Goal: Use online tool/utility: Utilize a website feature to perform a specific function

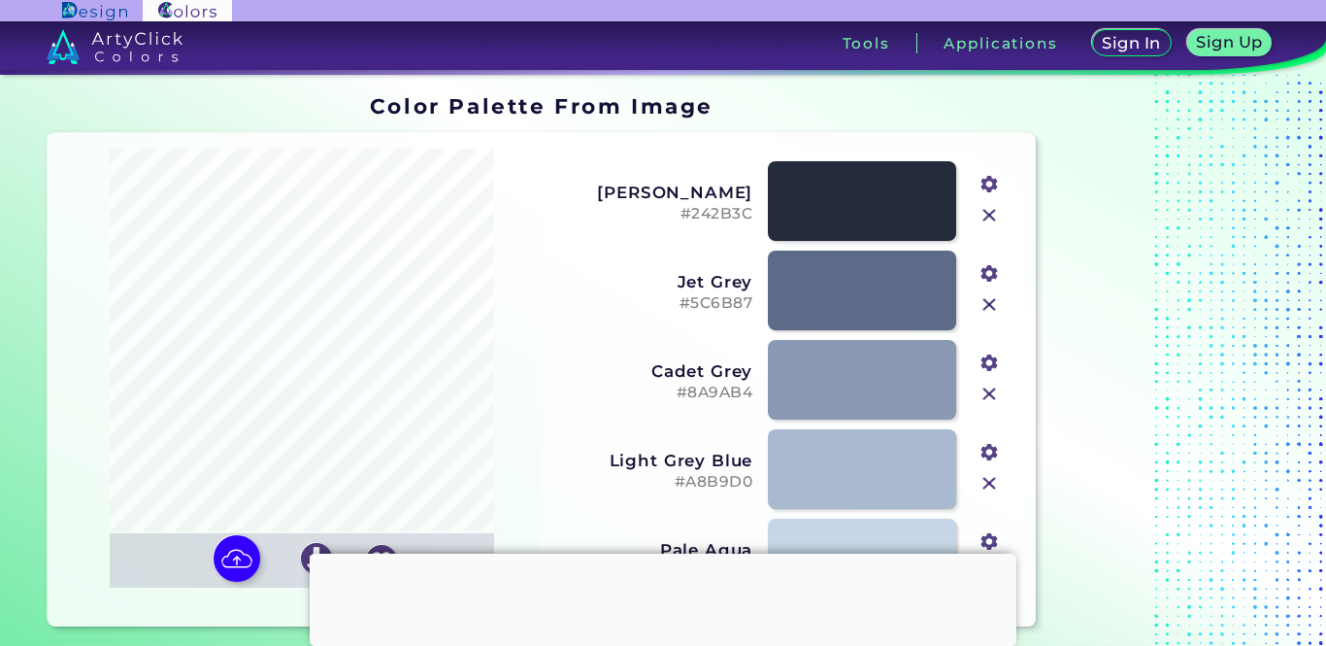
type input "#242b3c"
type input "#5c6b87"
type input "#8a9ab4"
type input "#a8b9d0"
type input "#c6d6e6"
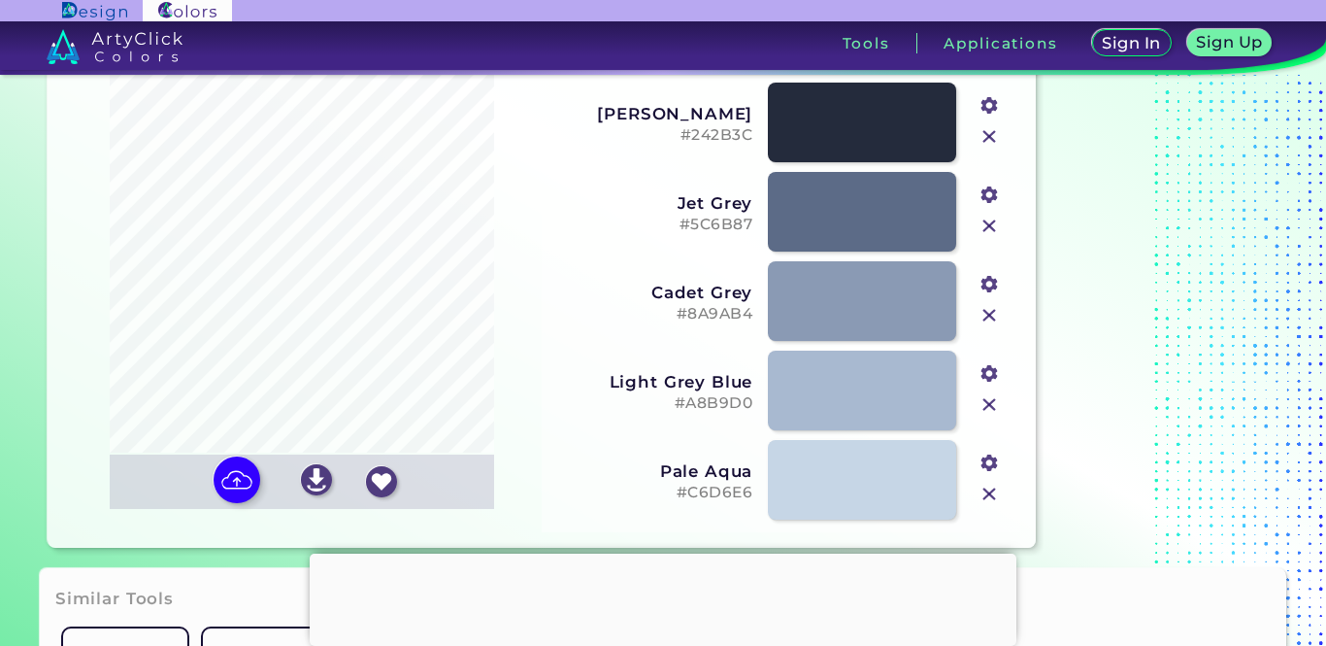
scroll to position [105, 0]
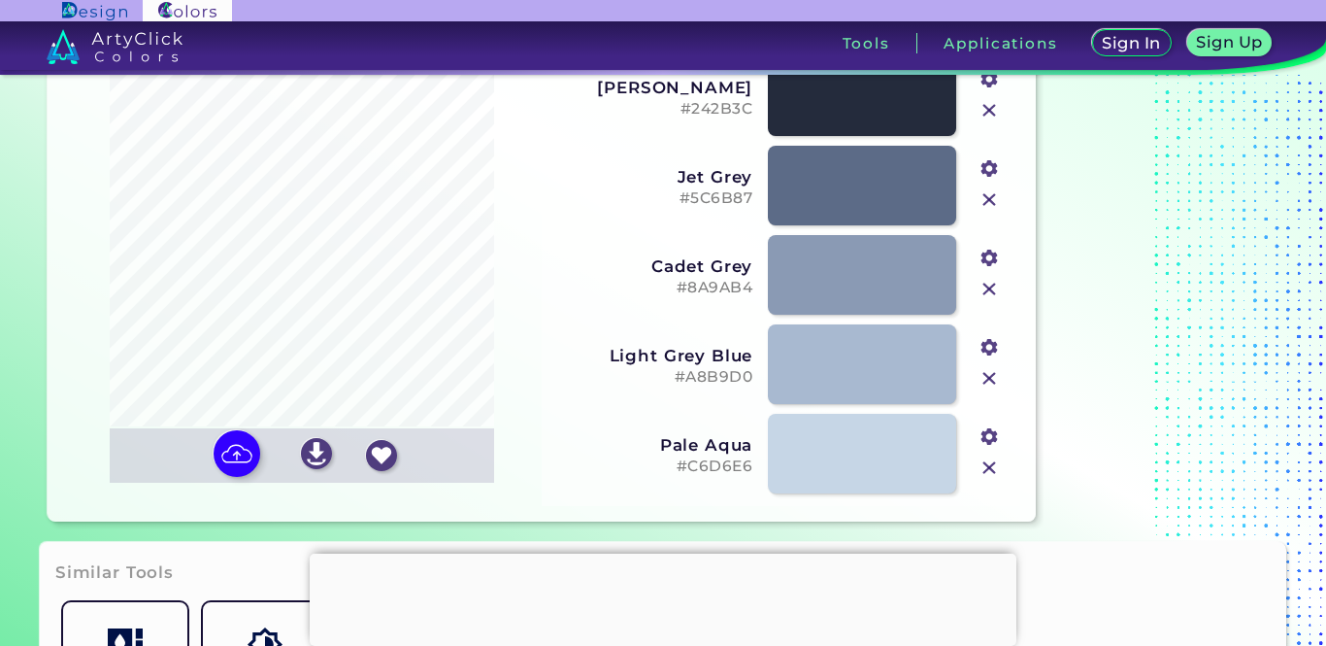
click at [640, 354] on h3 "Light Grey Blue" at bounding box center [653, 355] width 198 height 19
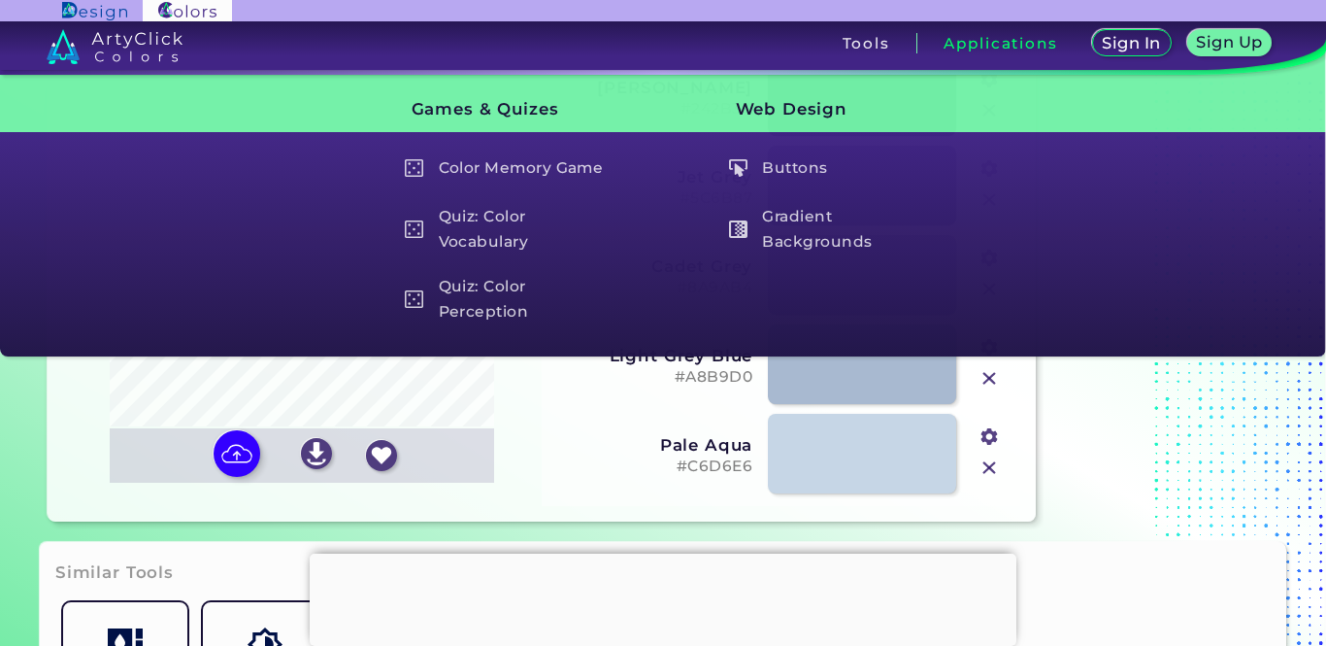
click at [705, 449] on h3 "Pale Aqua" at bounding box center [653, 444] width 198 height 19
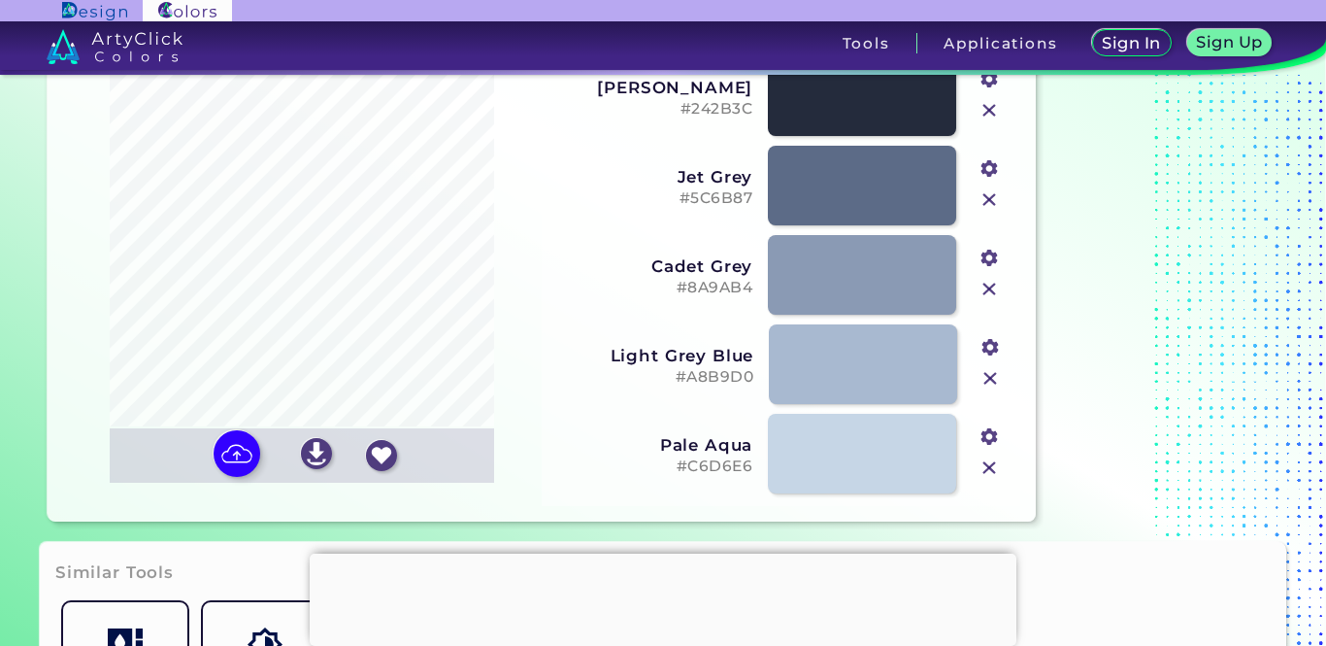
click at [642, 352] on h3 "Light Grey Blue" at bounding box center [654, 355] width 198 height 19
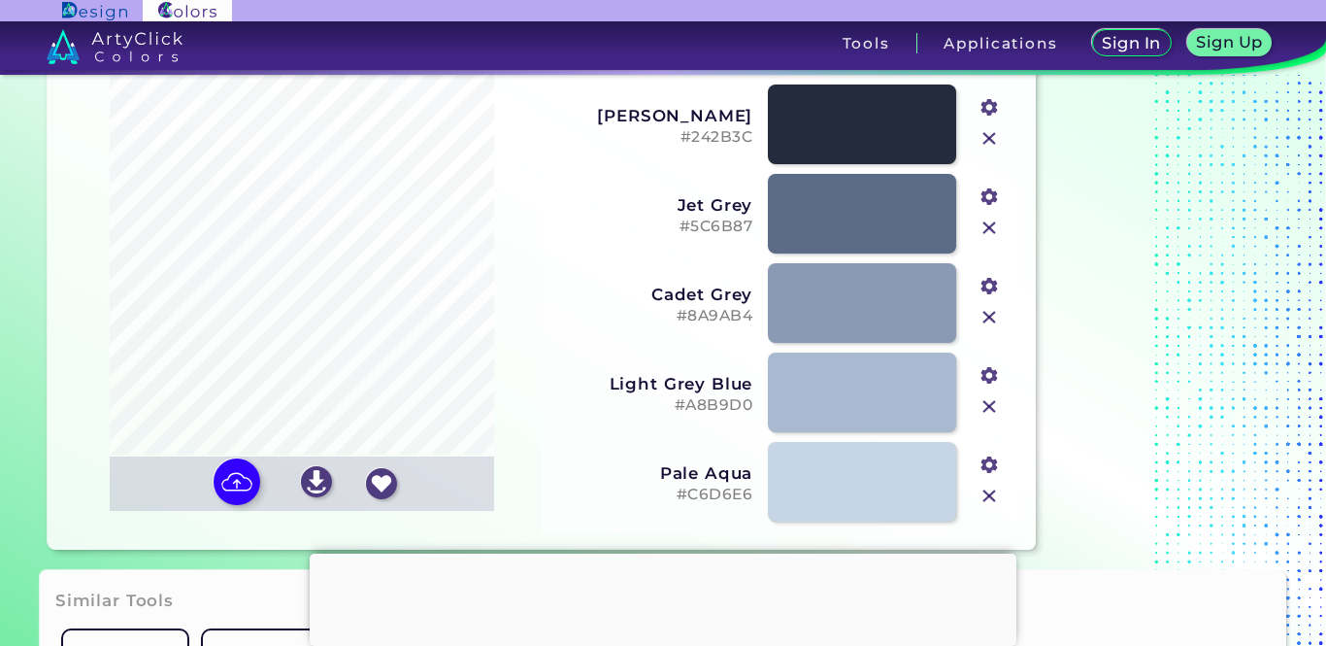
scroll to position [73, 0]
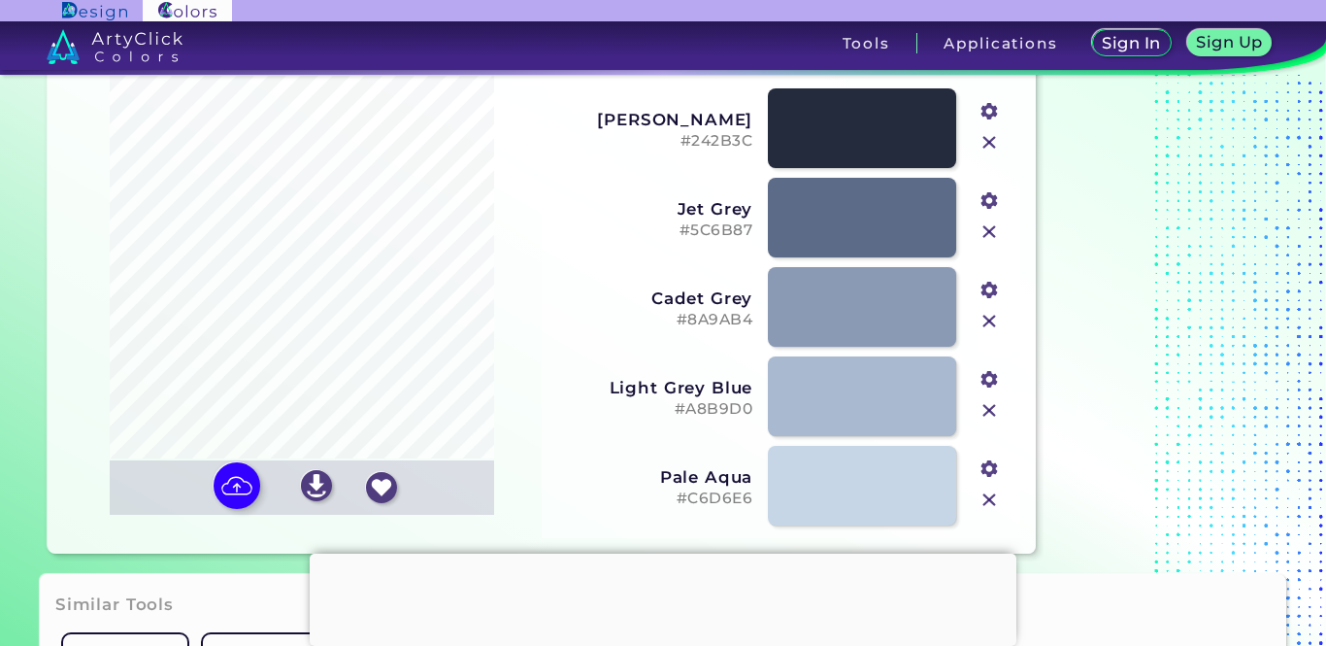
click at [702, 304] on h3 "Cadet Grey" at bounding box center [653, 297] width 198 height 19
click at [723, 206] on h3 "Jet Grey" at bounding box center [653, 208] width 198 height 19
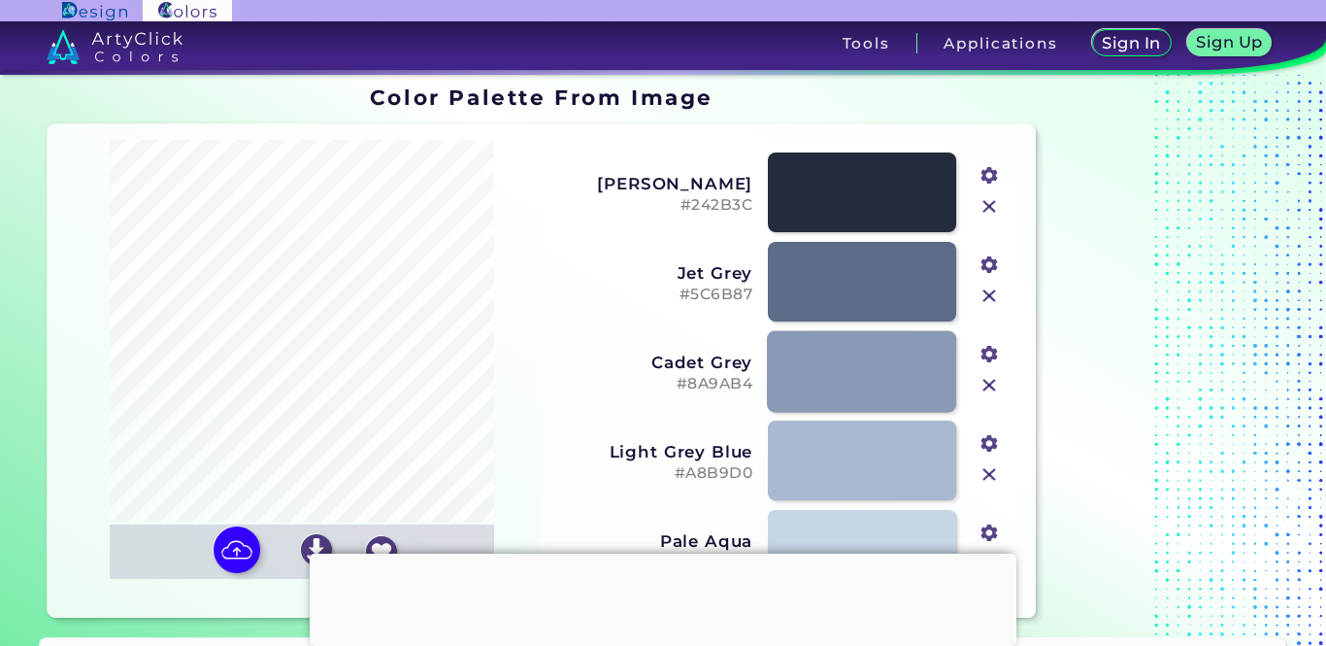
scroll to position [0, 0]
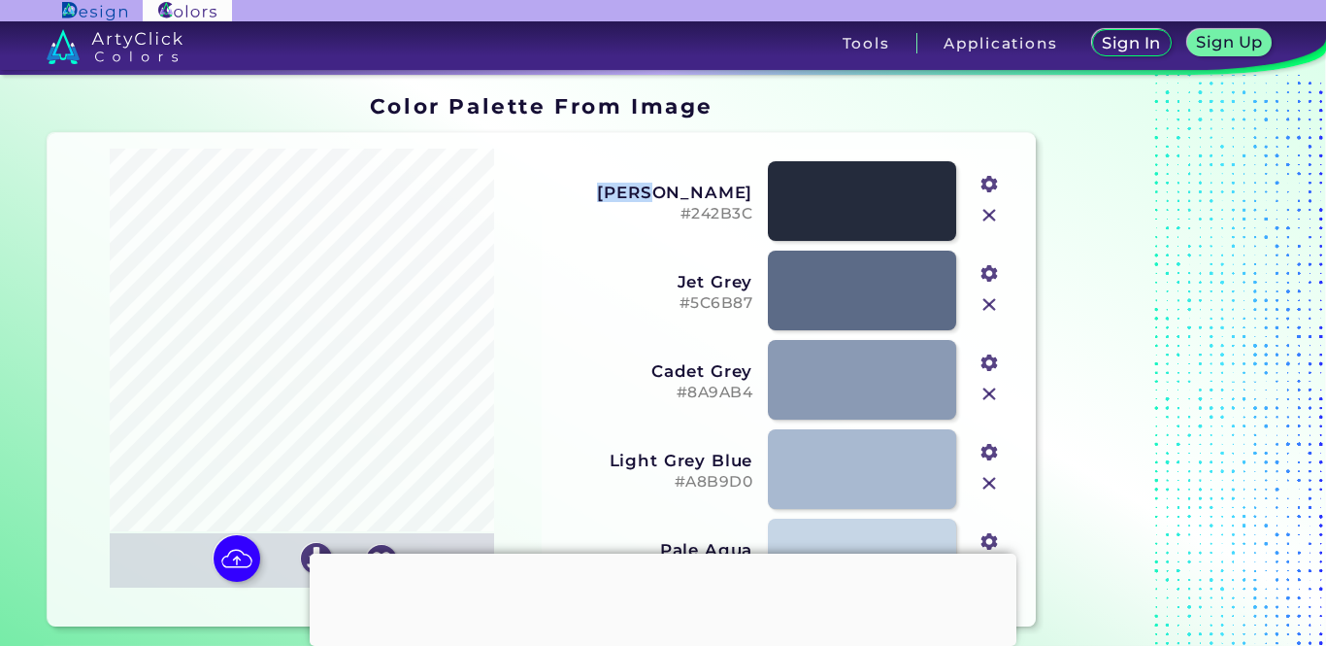
copy h3 "Ebony"
click at [588, 321] on div "Jet Grey #5C6B87 #5c6b87" at bounding box center [781, 290] width 463 height 89
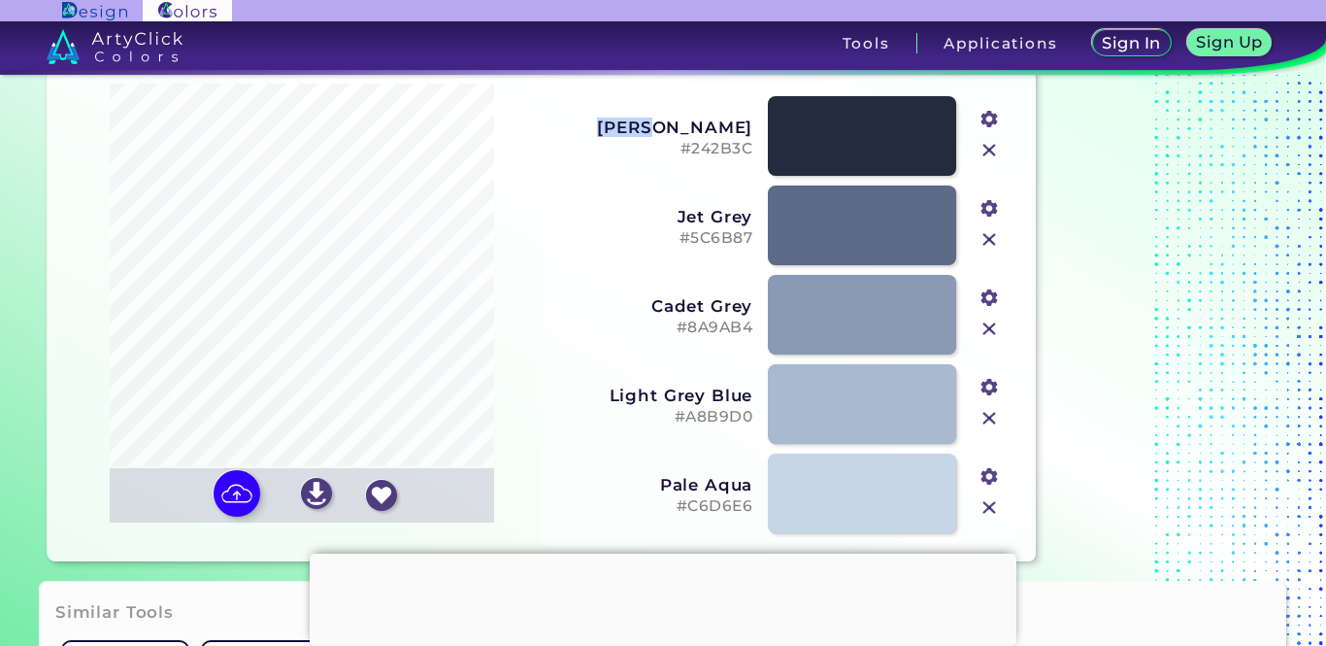
scroll to position [81, 0]
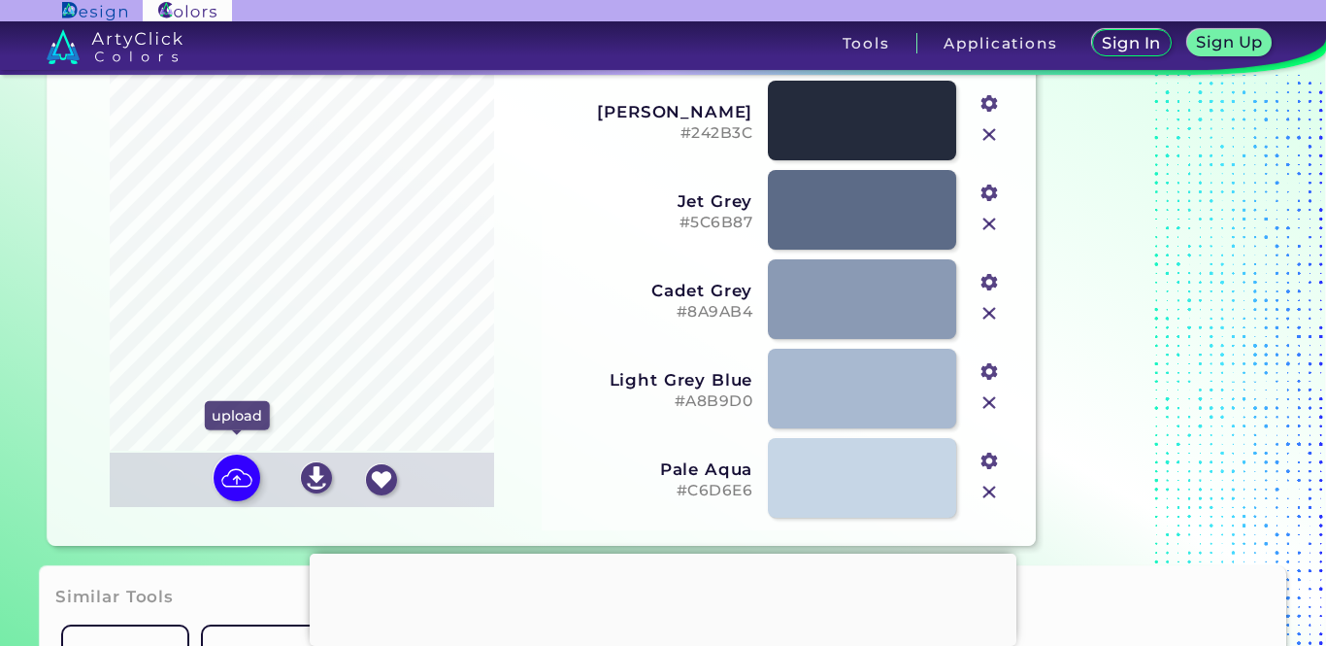
click at [0, 0] on input "file" at bounding box center [0, 0] width 0 height 0
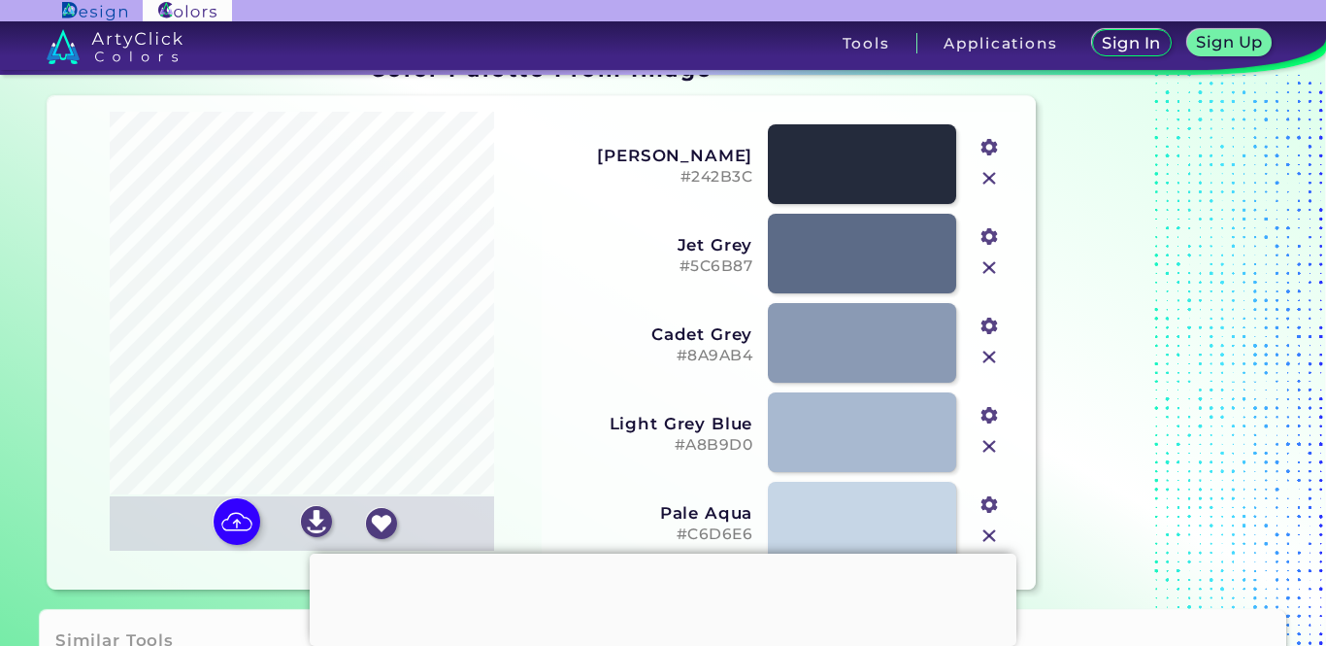
scroll to position [0, 0]
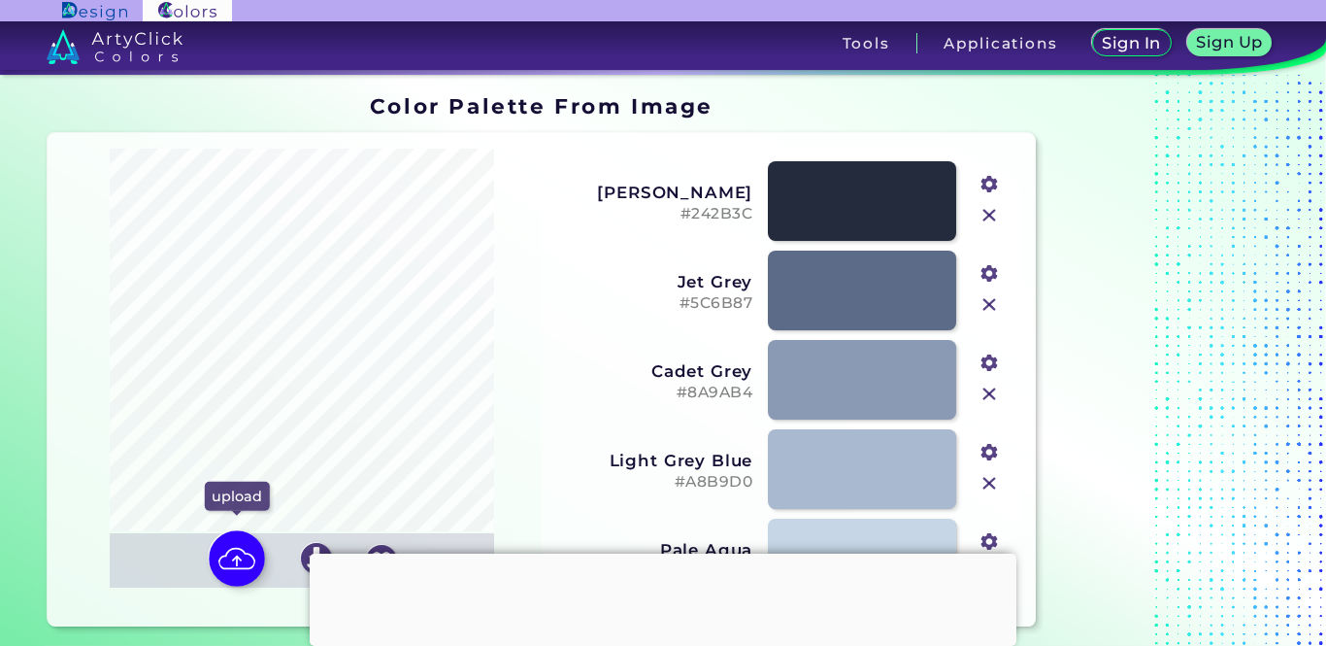
click at [240, 564] on img at bounding box center [237, 559] width 56 height 56
click at [0, 0] on input "file" at bounding box center [0, 0] width 0 height 0
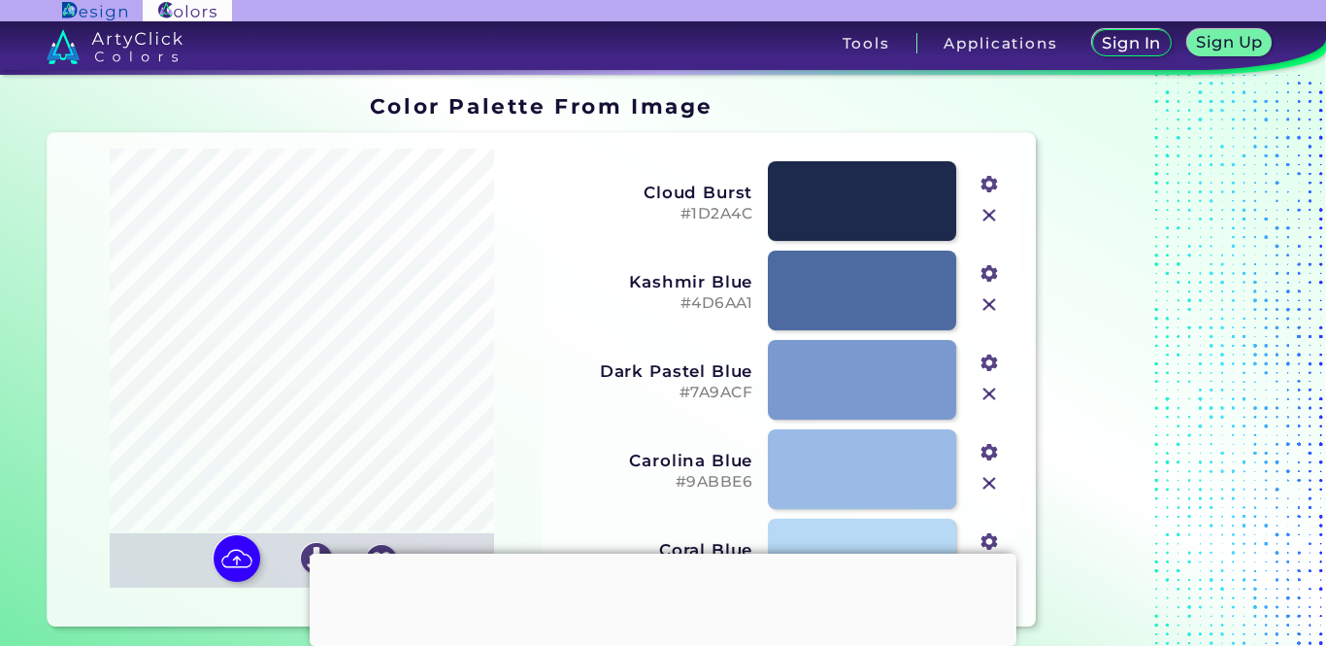
type input "#1d2a4c"
type input "#4d6aa1"
type input "#7a9acf"
type input "#9abbe6"
type input "#b7d9f6"
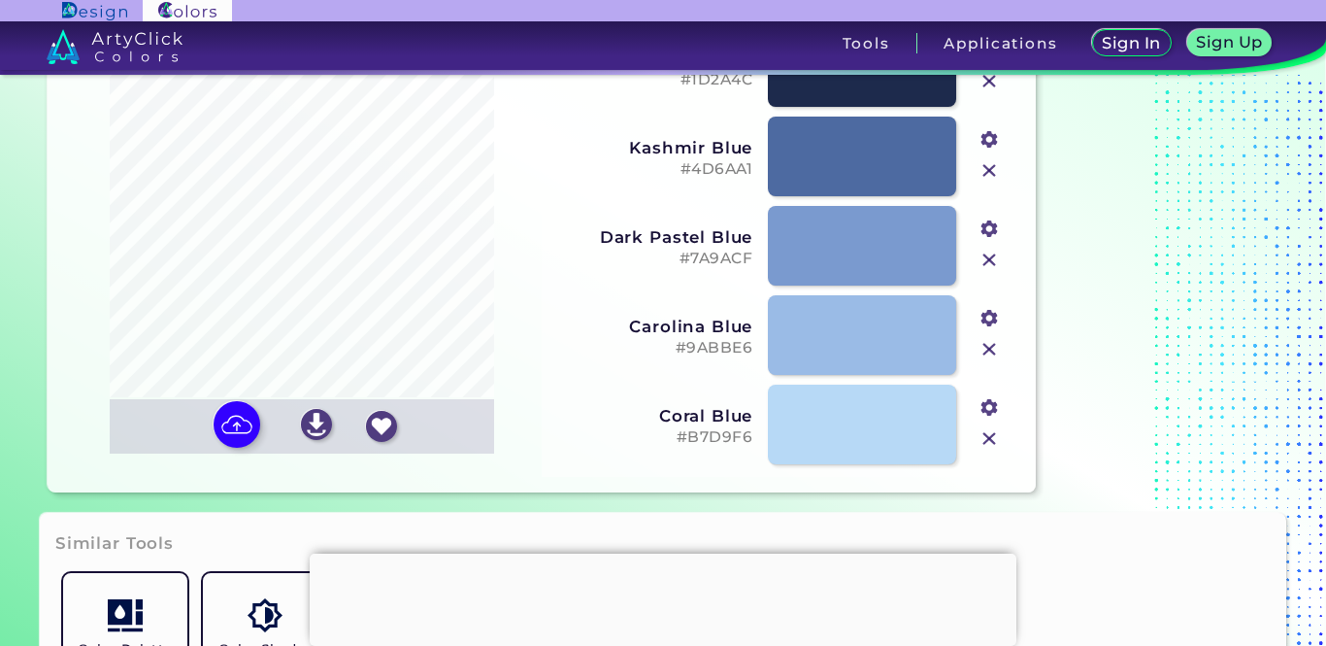
scroll to position [198, 0]
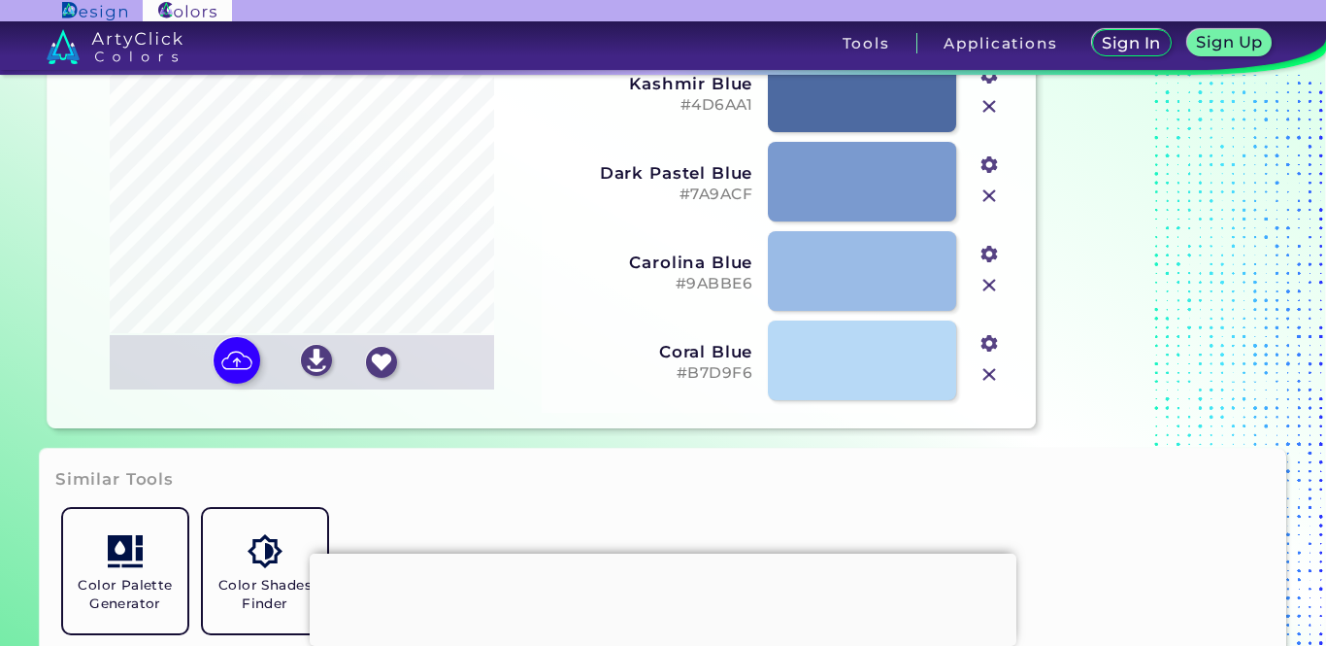
click at [713, 349] on h3 "Coral Blue" at bounding box center [653, 351] width 198 height 19
click at [688, 260] on h3 "Carolina Blue" at bounding box center [653, 261] width 198 height 19
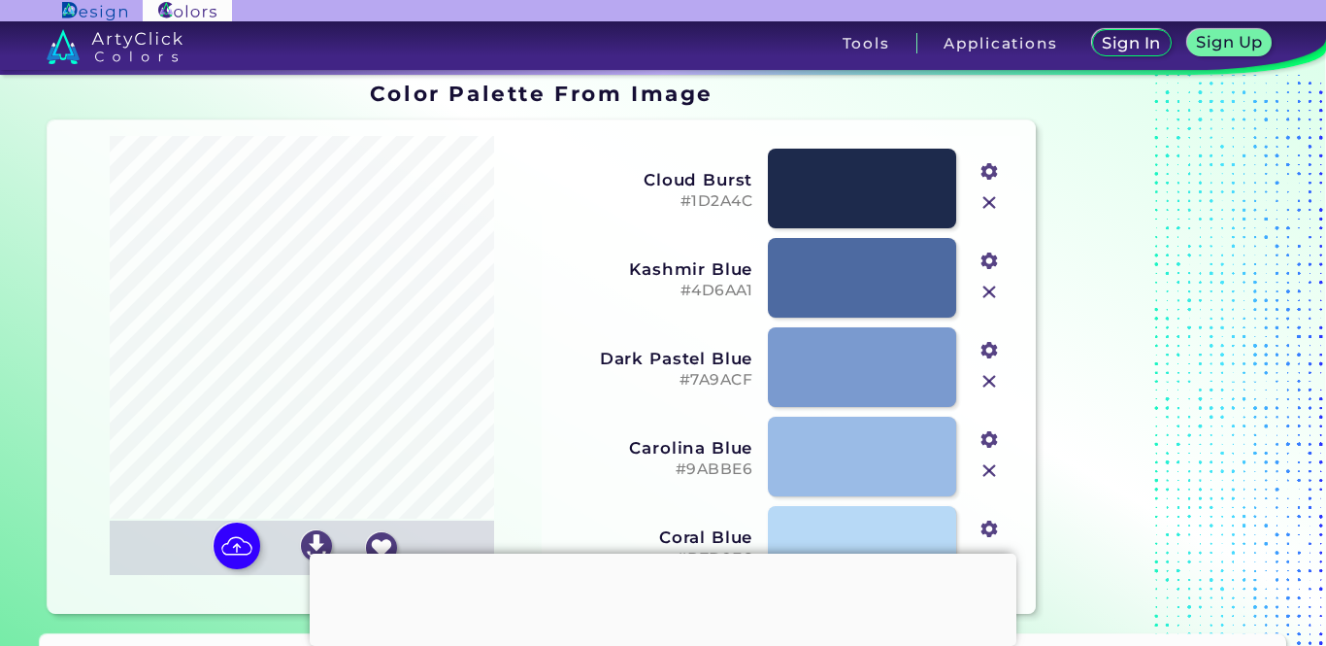
scroll to position [3, 0]
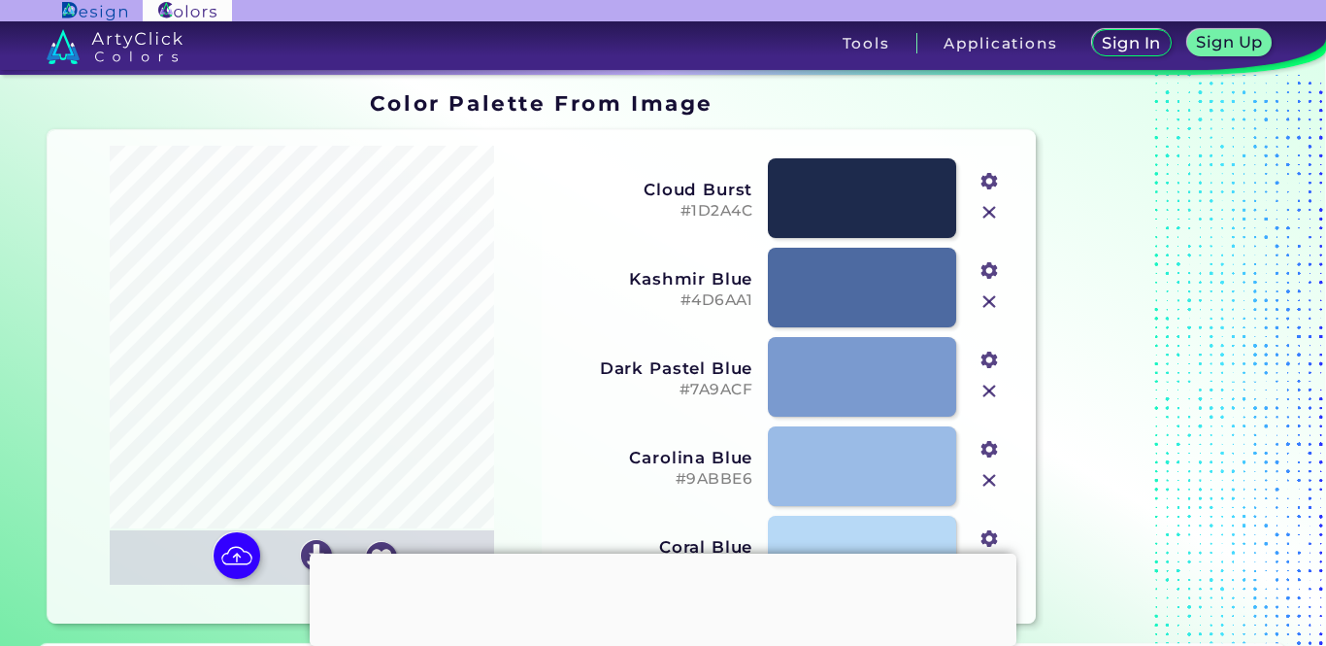
click at [699, 366] on h3 "Dark Pastel Blue" at bounding box center [653, 367] width 198 height 19
click at [693, 280] on h3 "Kashmir Blue" at bounding box center [653, 278] width 198 height 19
click at [720, 193] on h3 "Cloud Burst" at bounding box center [653, 189] width 198 height 19
